Goal: Register for event/course

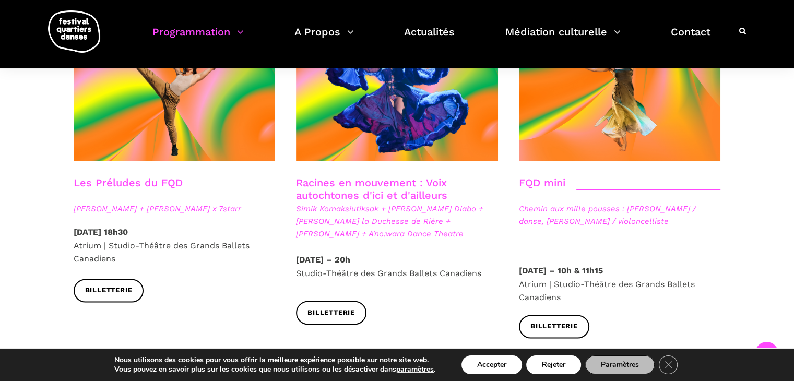
scroll to position [1566, 0]
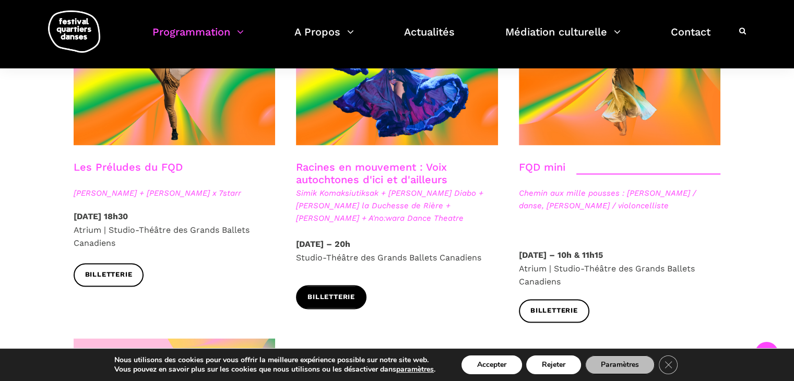
click at [340, 292] on span "Billetterie" at bounding box center [330, 297] width 47 height 11
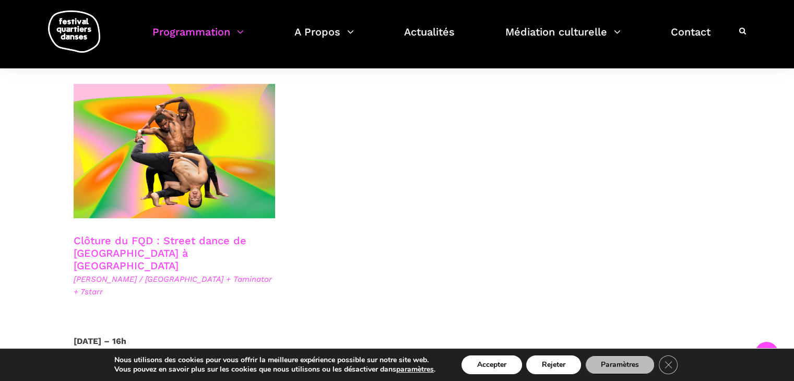
scroll to position [1827, 0]
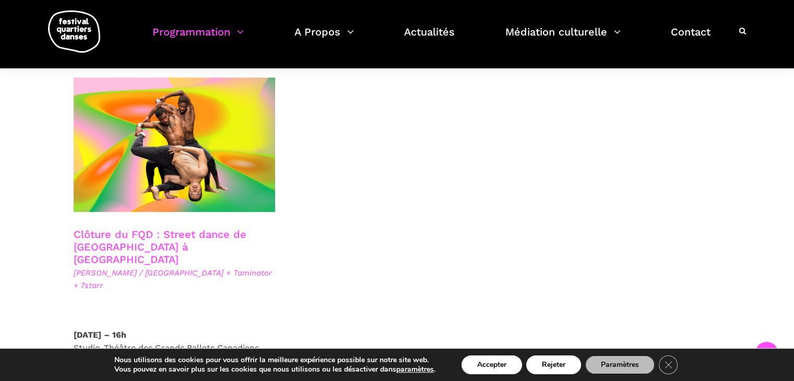
click at [154, 228] on link "Clôture du FQD : Street dance de Copenhague à Montréal" at bounding box center [160, 247] width 173 height 38
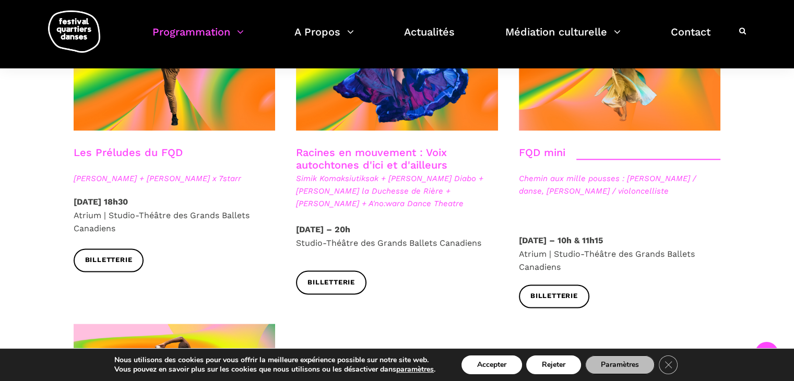
scroll to position [1566, 0]
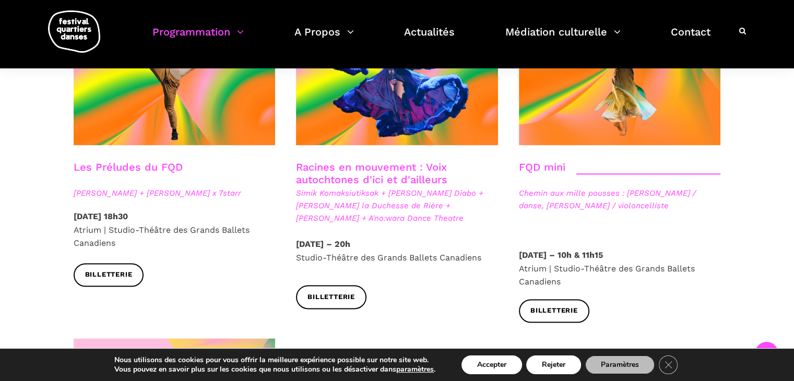
click at [161, 161] on link "Les Préludes du FQD" at bounding box center [128, 167] width 109 height 13
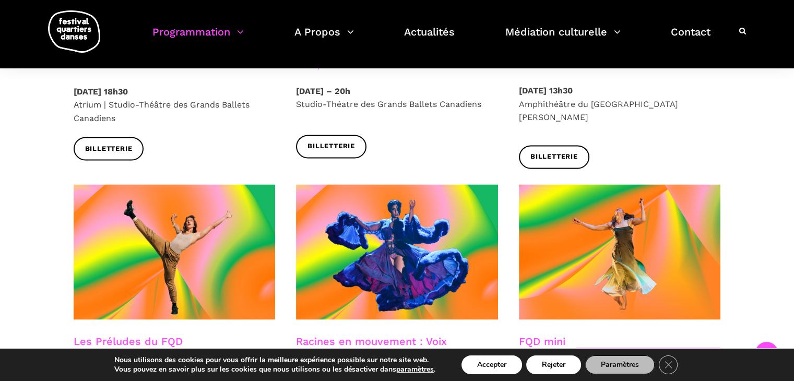
scroll to position [1478, 0]
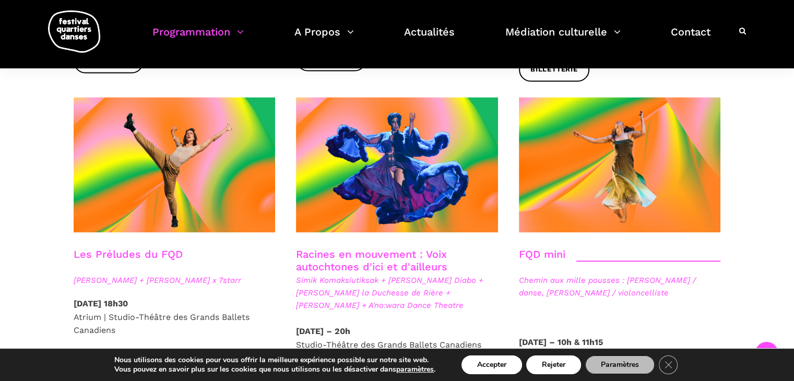
click at [542, 248] on link "FQD mini" at bounding box center [542, 254] width 46 height 13
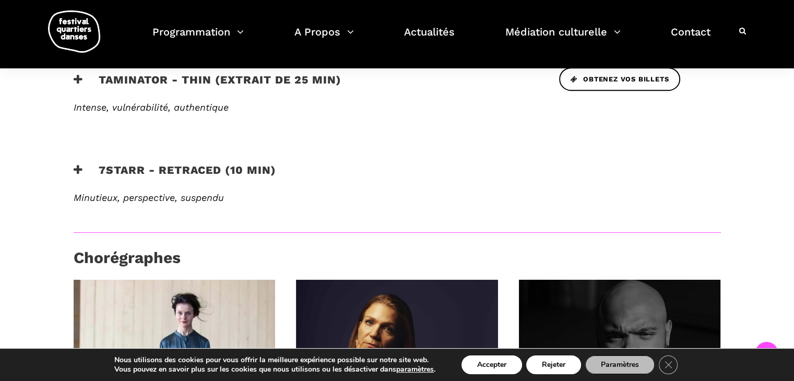
scroll to position [435, 0]
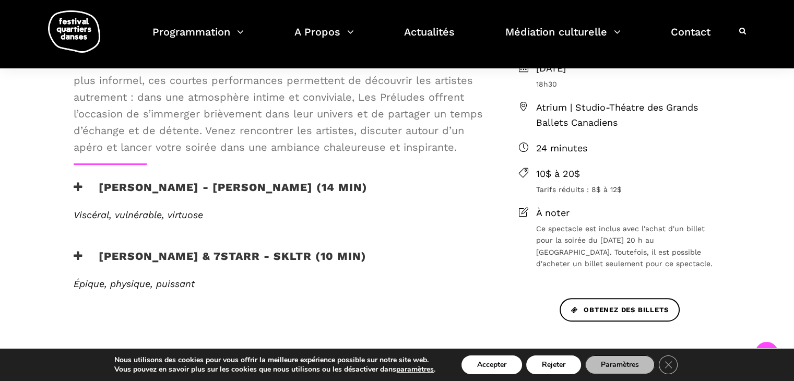
scroll to position [348, 0]
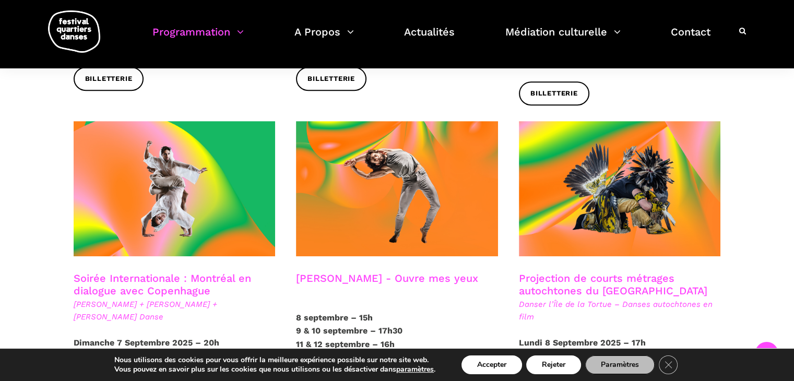
scroll to position [608, 0]
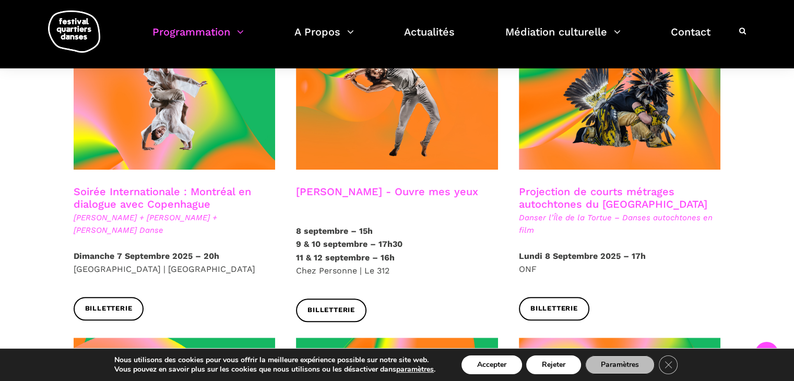
click at [401, 170] on div at bounding box center [396, 109] width 223 height 151
click at [390, 185] on h3 "Charles-Alexis Desgagnés - Ouvre mes yeux" at bounding box center [387, 198] width 182 height 26
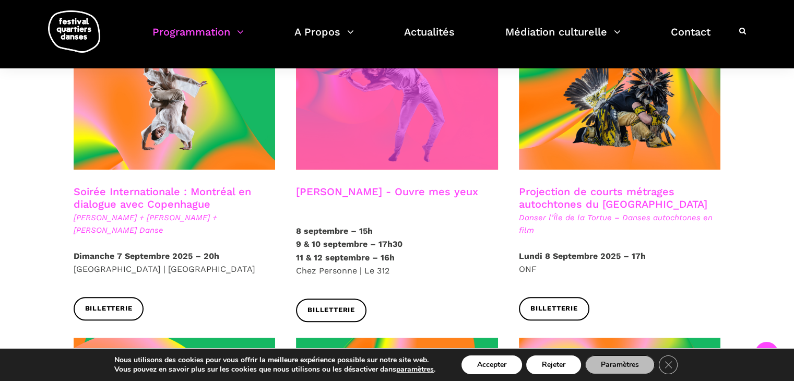
click at [342, 136] on span at bounding box center [397, 101] width 202 height 135
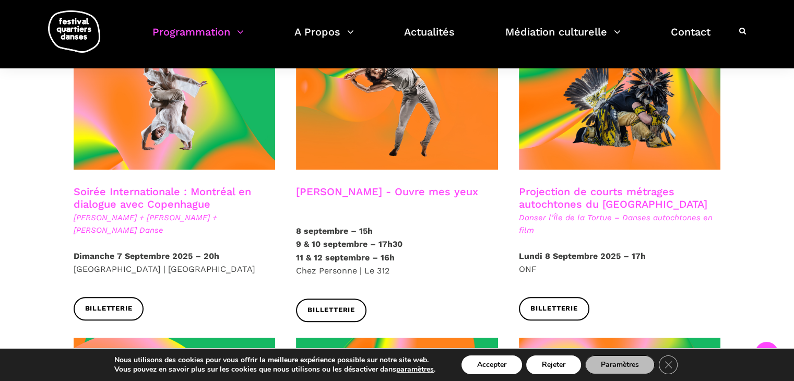
click at [606, 185] on h3 "Projection de courts métrages autochtones du Québec" at bounding box center [620, 198] width 202 height 26
click at [587, 185] on h3 "Projection de courts métrages autochtones du Québec" at bounding box center [620, 198] width 202 height 26
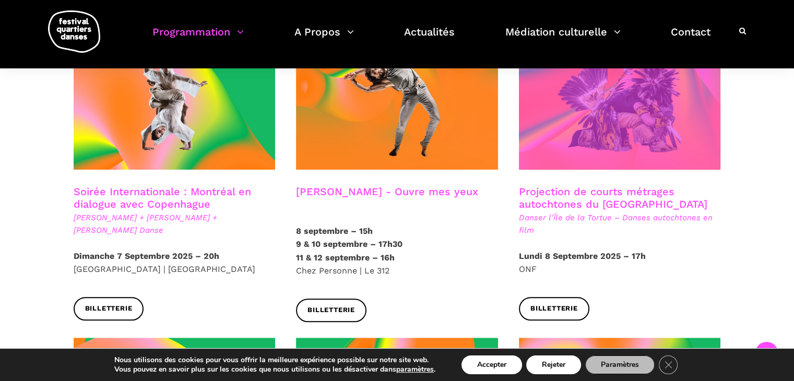
click at [598, 135] on span at bounding box center [620, 101] width 202 height 135
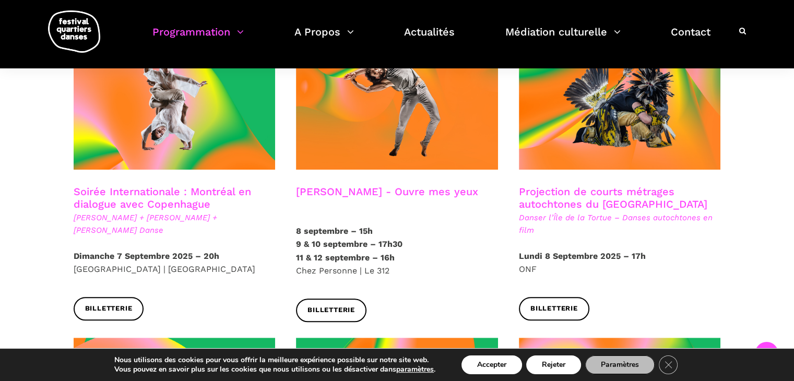
click at [440, 185] on h3 "Charles-Alexis Desgagnés - Ouvre mes yeux" at bounding box center [387, 198] width 182 height 26
click at [430, 185] on h3 "Charles-Alexis Desgagnés - Ouvre mes yeux" at bounding box center [387, 198] width 182 height 26
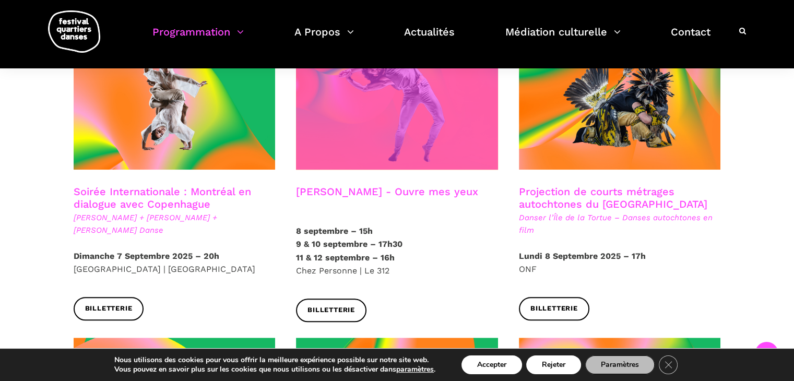
click at [476, 121] on span at bounding box center [397, 101] width 202 height 135
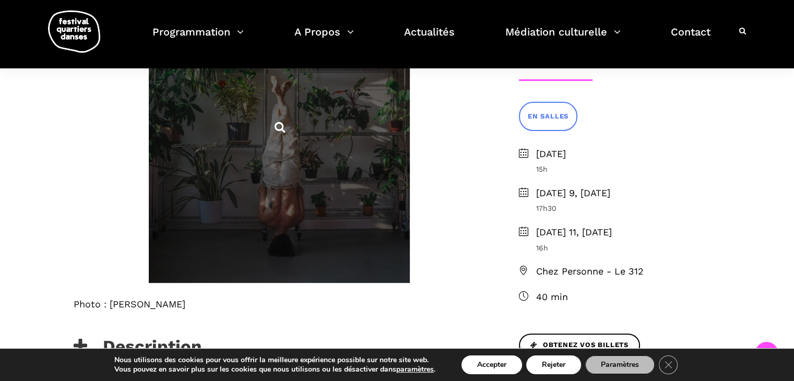
scroll to position [435, 0]
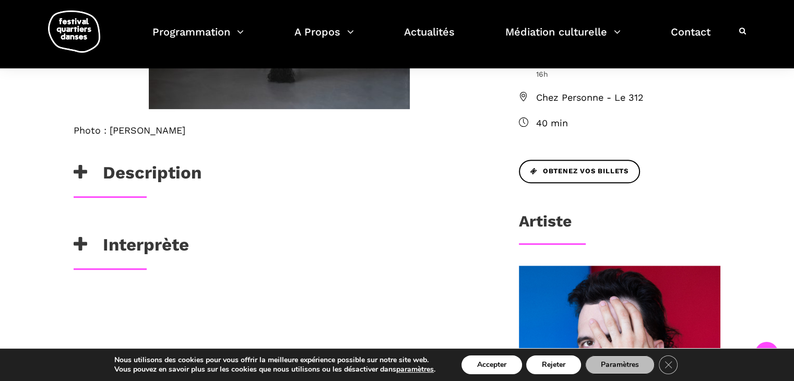
click at [161, 167] on h3 "Description" at bounding box center [138, 175] width 128 height 26
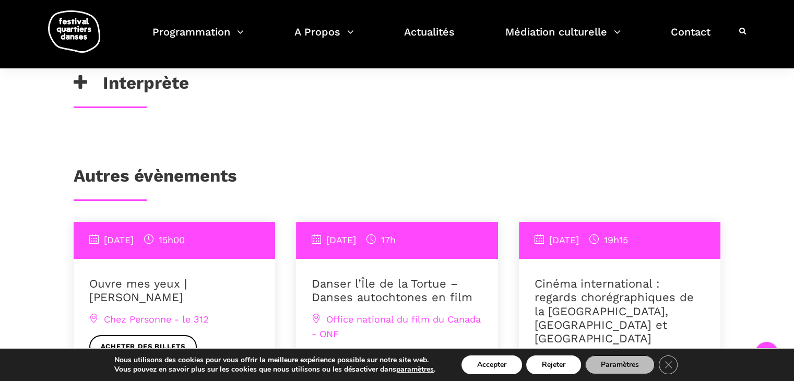
scroll to position [869, 0]
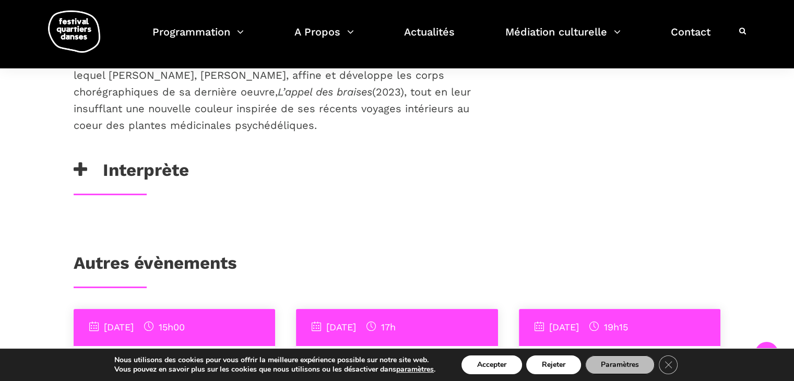
click at [176, 161] on h3 "Interprète" at bounding box center [131, 173] width 115 height 26
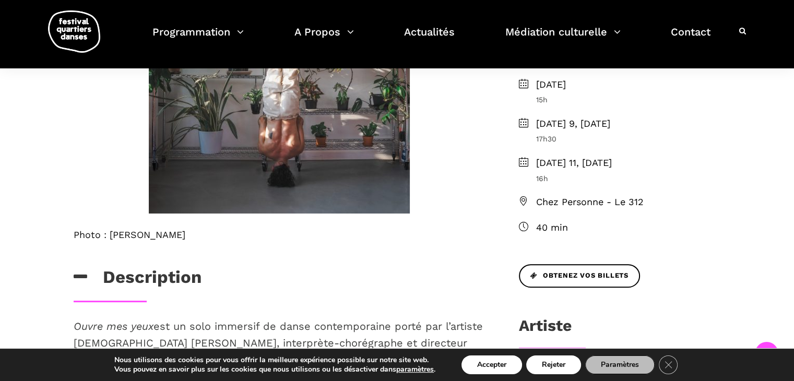
scroll to position [348, 0]
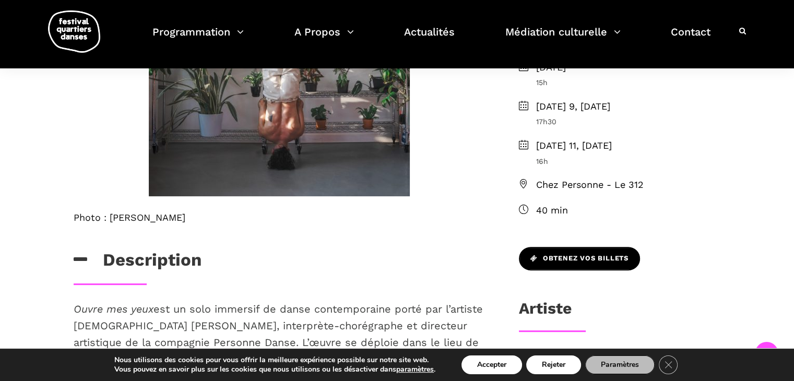
click at [558, 254] on span "Obtenez vos billets" at bounding box center [579, 258] width 98 height 11
